Goal: Register for event/course

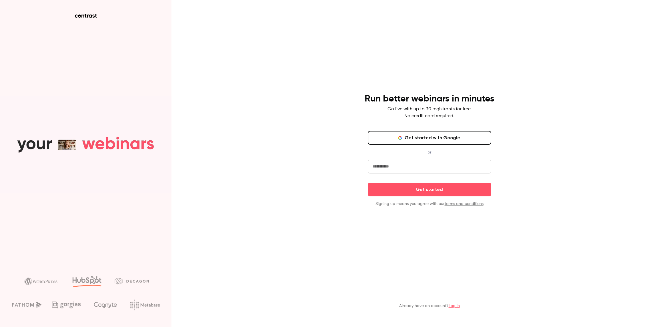
click at [444, 138] on button "Get started with Google" at bounding box center [429, 138] width 123 height 14
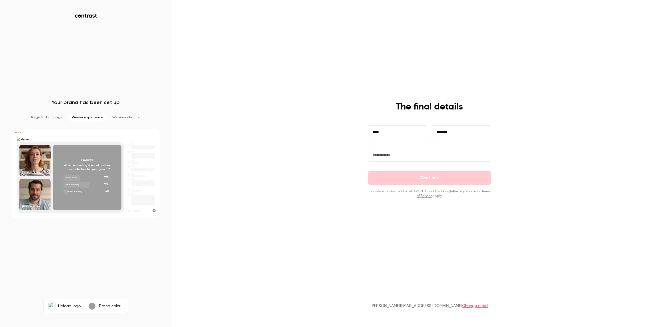
click at [465, 134] on input "*******" at bounding box center [461, 132] width 59 height 14
type input "**********"
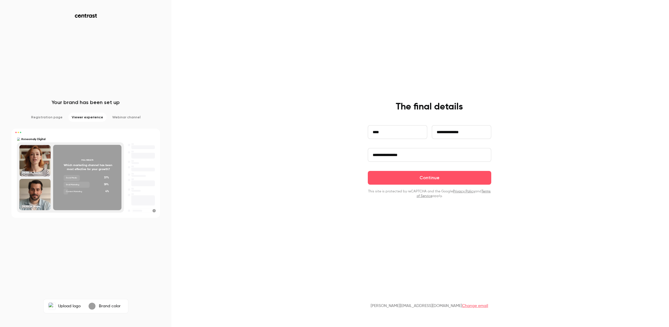
type input "**********"
click at [368, 171] on button "Continue" at bounding box center [429, 178] width 123 height 14
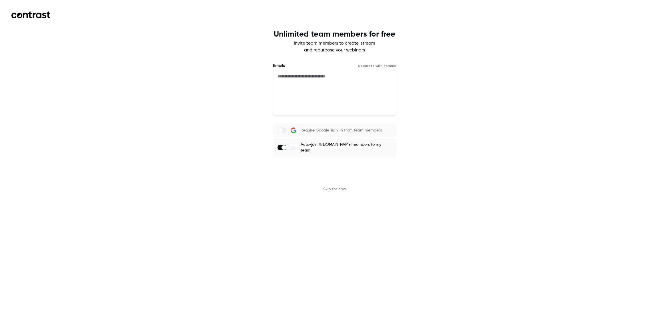
click at [356, 171] on button "Send invites" at bounding box center [334, 170] width 123 height 14
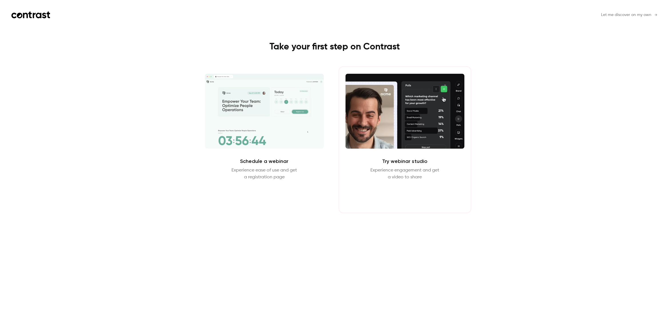
click at [422, 197] on button "Enter Studio" at bounding box center [404, 194] width 37 height 14
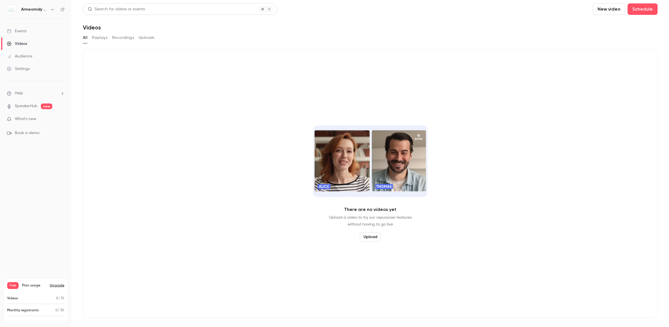
click at [610, 9] on button "New video" at bounding box center [609, 8] width 33 height 11
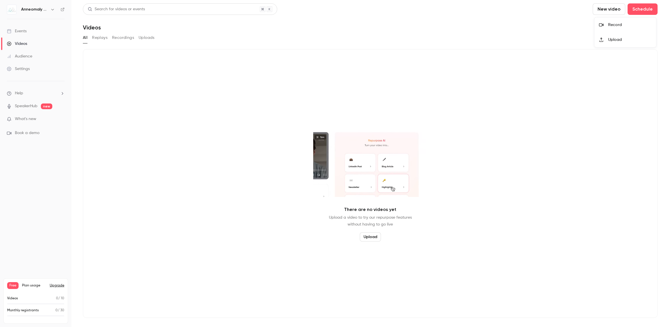
click at [614, 23] on div "Record" at bounding box center [629, 25] width 43 height 6
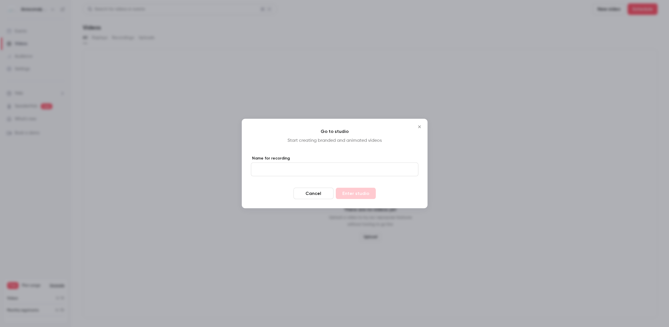
click at [316, 169] on input "Name for recording" at bounding box center [334, 170] width 167 height 14
type input "**********"
click at [352, 195] on button "Enter studio" at bounding box center [356, 193] width 40 height 11
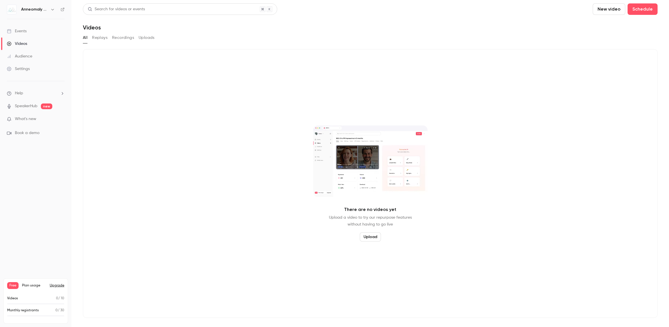
click at [20, 28] on div "Events" at bounding box center [17, 31] width 20 height 6
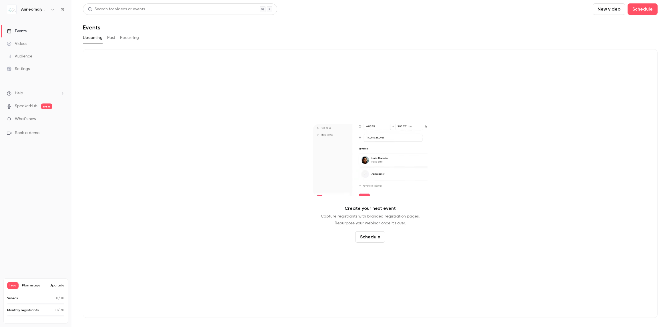
click at [111, 37] on button "Past" at bounding box center [111, 37] width 8 height 9
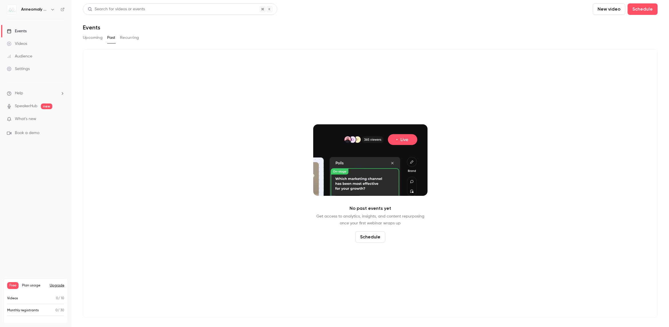
click at [92, 38] on button "Upcoming" at bounding box center [93, 37] width 20 height 9
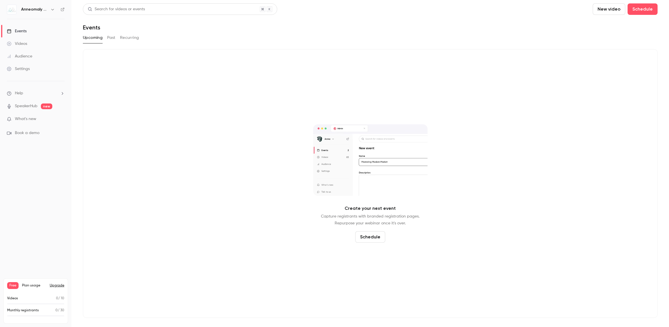
click at [20, 111] on ul "Help SpeakerHub new What's new Book a demo" at bounding box center [35, 113] width 71 height 64
click at [23, 107] on link "SpeakerHub" at bounding box center [26, 106] width 23 height 6
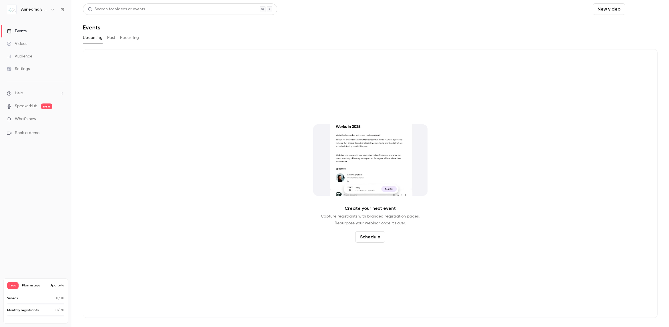
click at [639, 11] on button "Schedule" at bounding box center [643, 8] width 30 height 11
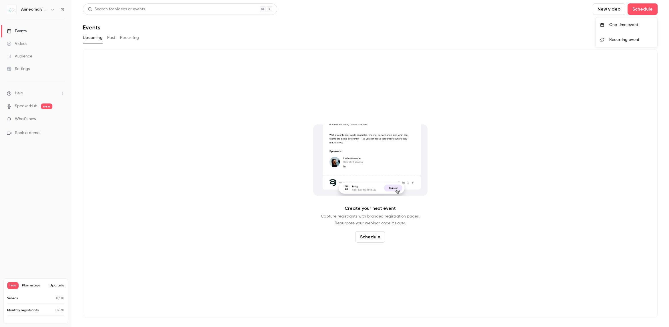
click at [625, 23] on div "One time event" at bounding box center [630, 25] width 43 height 6
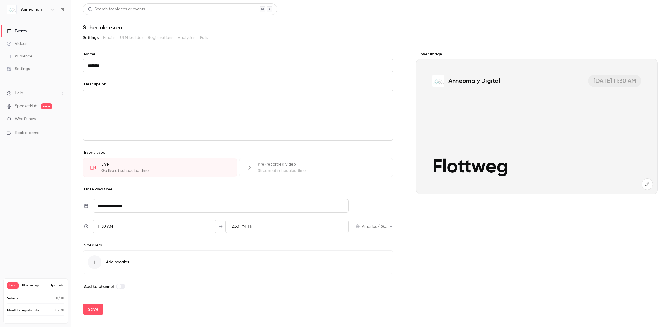
type input "**********"
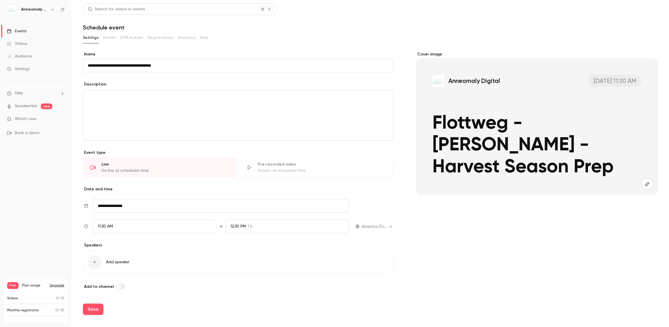
click at [157, 110] on div "editor" at bounding box center [238, 115] width 310 height 50
click at [131, 231] on div "11:30 AM" at bounding box center [154, 226] width 123 height 14
click at [249, 187] on div at bounding box center [334, 163] width 669 height 327
click at [125, 228] on div "11:30 AM" at bounding box center [154, 226] width 123 height 14
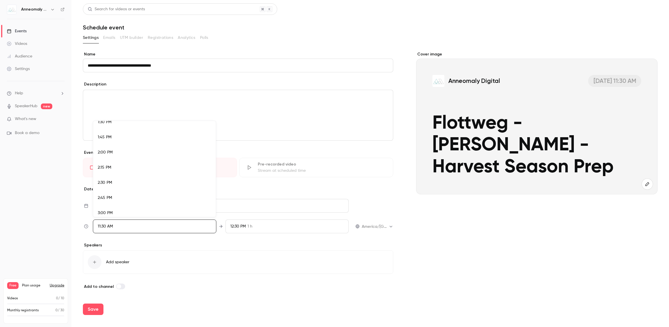
scroll to position [817, 0]
click at [135, 172] on div "2:15 PM" at bounding box center [154, 174] width 113 height 6
click at [239, 231] on div at bounding box center [334, 163] width 669 height 327
click at [249, 224] on span "1 h" at bounding box center [247, 226] width 5 height 6
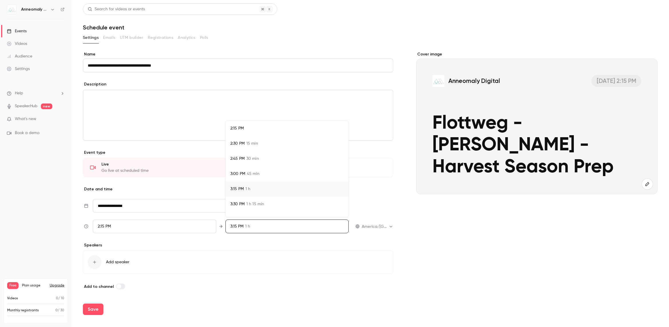
click at [258, 172] on span "45 min" at bounding box center [253, 174] width 13 height 6
click at [201, 282] on div at bounding box center [334, 163] width 669 height 327
click at [91, 307] on button "Save" at bounding box center [93, 308] width 21 height 11
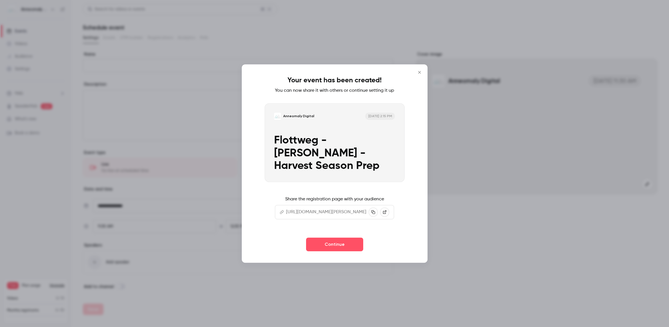
click at [420, 74] on button "Close" at bounding box center [419, 72] width 11 height 11
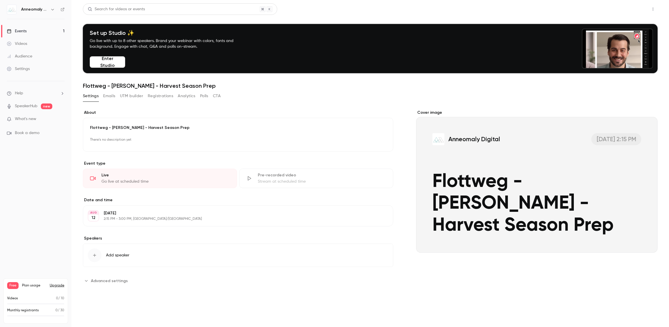
click at [631, 5] on button "Share" at bounding box center [632, 8] width 23 height 11
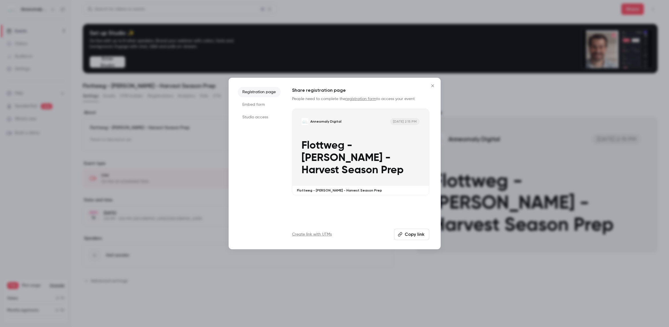
click at [257, 117] on li "Studio access" at bounding box center [259, 117] width 43 height 10
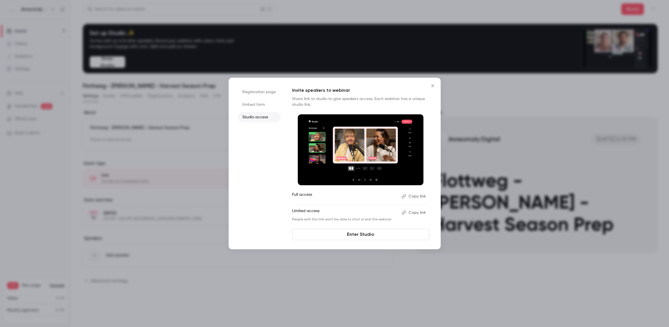
click at [416, 195] on button "Copy link" at bounding box center [414, 196] width 30 height 9
click at [416, 212] on button "Copy link" at bounding box center [414, 212] width 30 height 9
click at [364, 233] on link "Enter Studio" at bounding box center [360, 234] width 137 height 11
click at [431, 86] on icon "Close" at bounding box center [432, 85] width 7 height 5
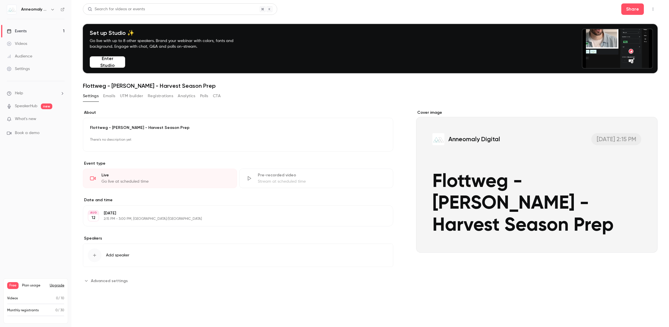
click at [154, 251] on button "Add speaker" at bounding box center [238, 254] width 310 height 23
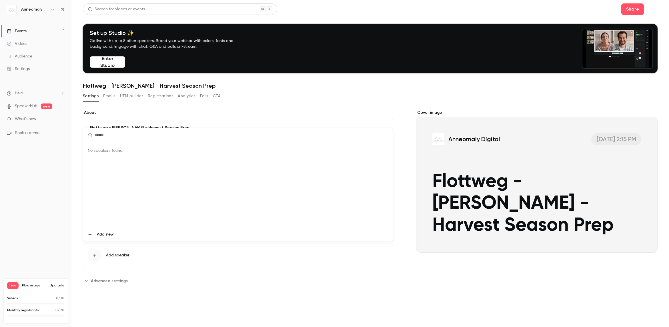
click at [47, 251] on div at bounding box center [334, 163] width 669 height 327
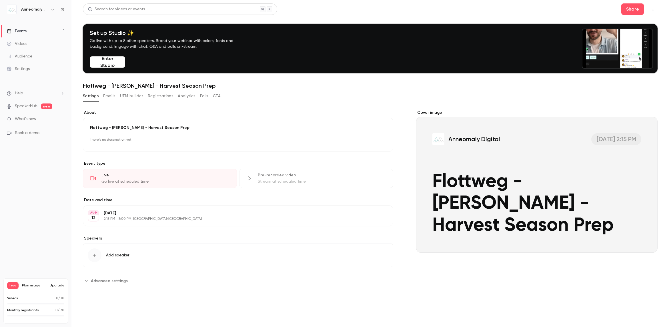
click at [109, 283] on span "Advanced settings" at bounding box center [109, 281] width 37 height 6
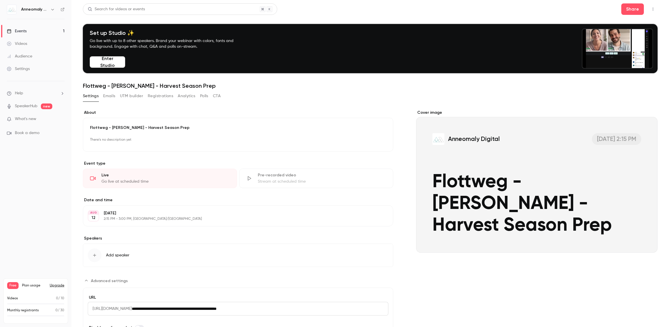
scroll to position [28, 0]
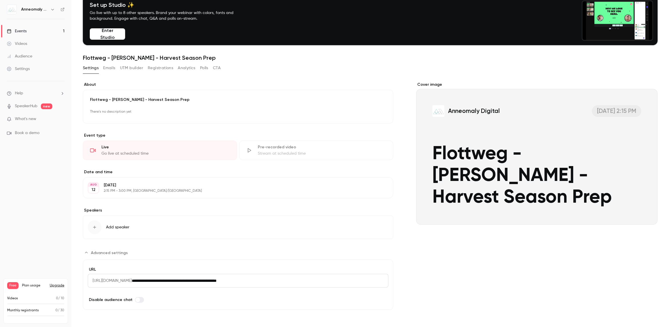
click at [106, 253] on span "Advanced settings" at bounding box center [109, 253] width 37 height 6
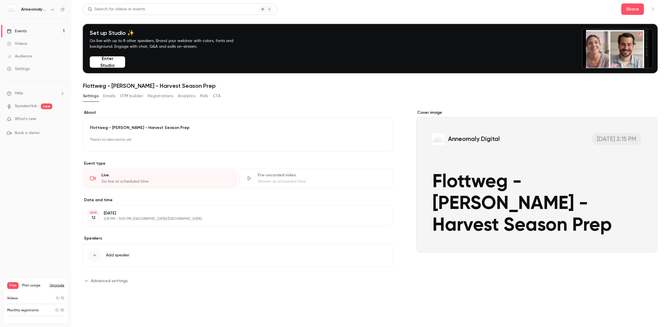
scroll to position [0, 0]
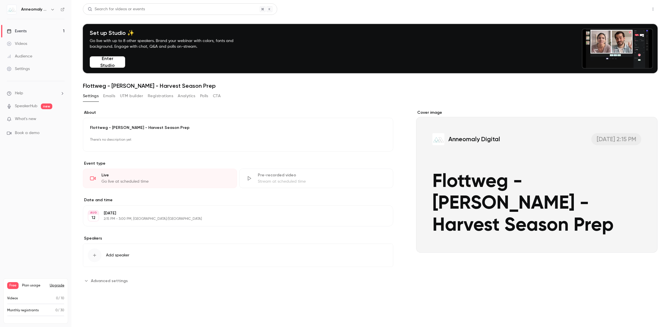
click at [636, 10] on button "Share" at bounding box center [632, 8] width 23 height 11
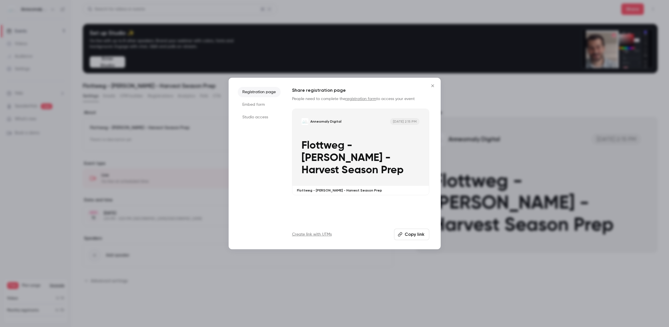
click at [259, 115] on li "Studio access" at bounding box center [259, 117] width 43 height 10
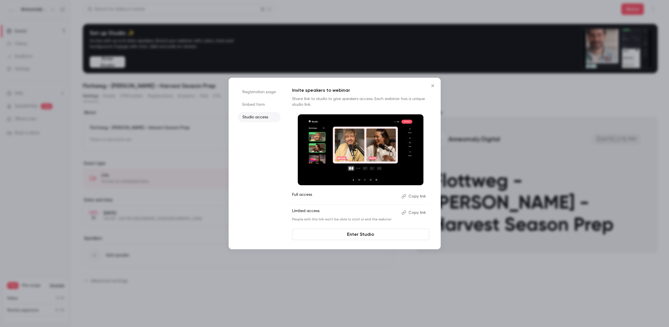
click at [416, 213] on button "Copy link" at bounding box center [414, 212] width 30 height 9
click at [431, 85] on icon "Close" at bounding box center [432, 85] width 7 height 5
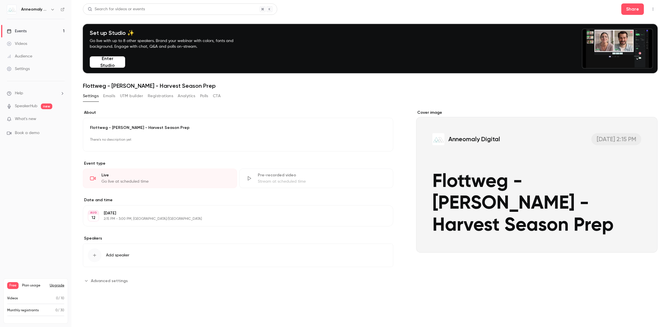
click at [108, 96] on button "Emails" at bounding box center [109, 95] width 12 height 9
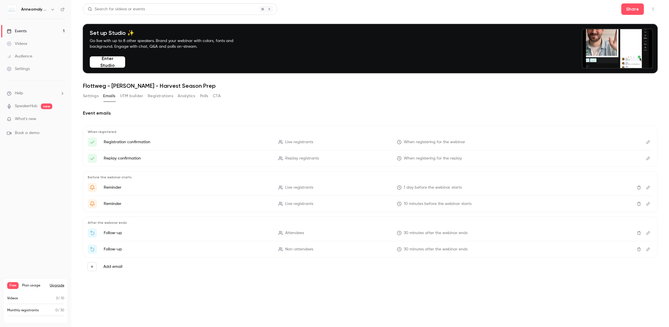
click at [133, 97] on button "UTM builder" at bounding box center [131, 95] width 23 height 9
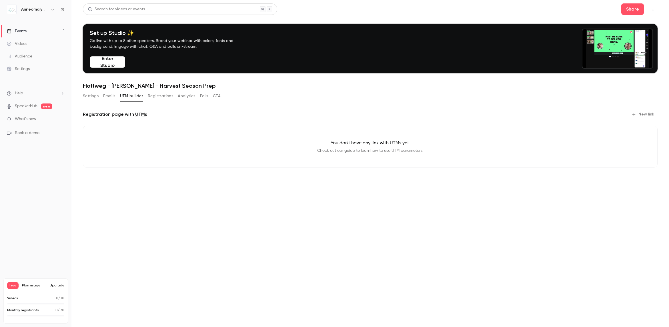
click at [85, 96] on button "Settings" at bounding box center [91, 95] width 16 height 9
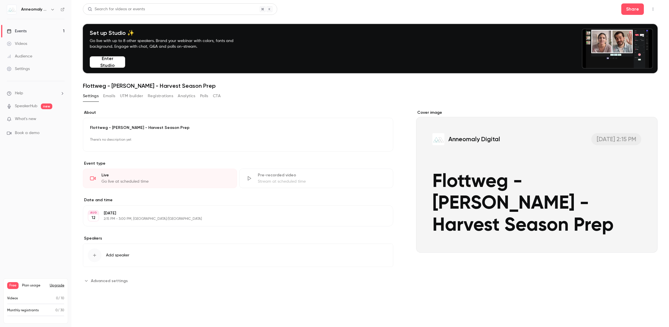
click at [163, 97] on button "Registrations" at bounding box center [160, 95] width 25 height 9
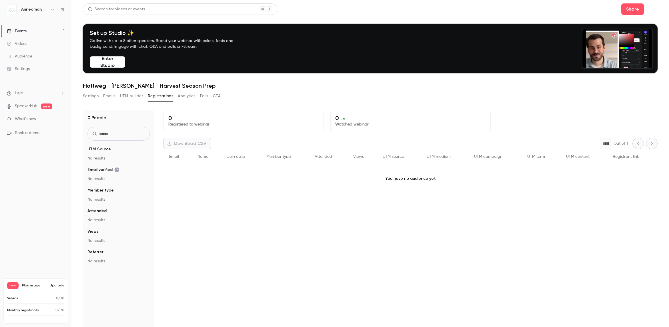
click at [195, 96] on button "Analytics" at bounding box center [187, 95] width 18 height 9
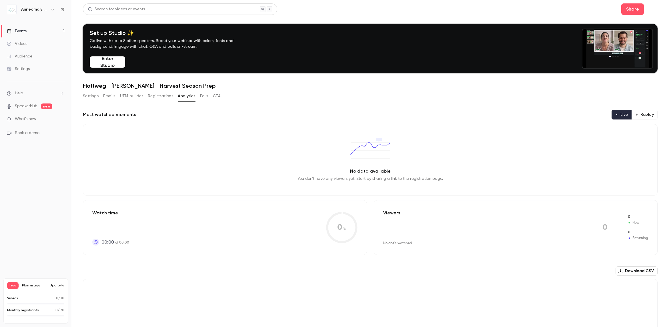
click at [89, 96] on button "Settings" at bounding box center [91, 95] width 16 height 9
